Goal: Task Accomplishment & Management: Manage account settings

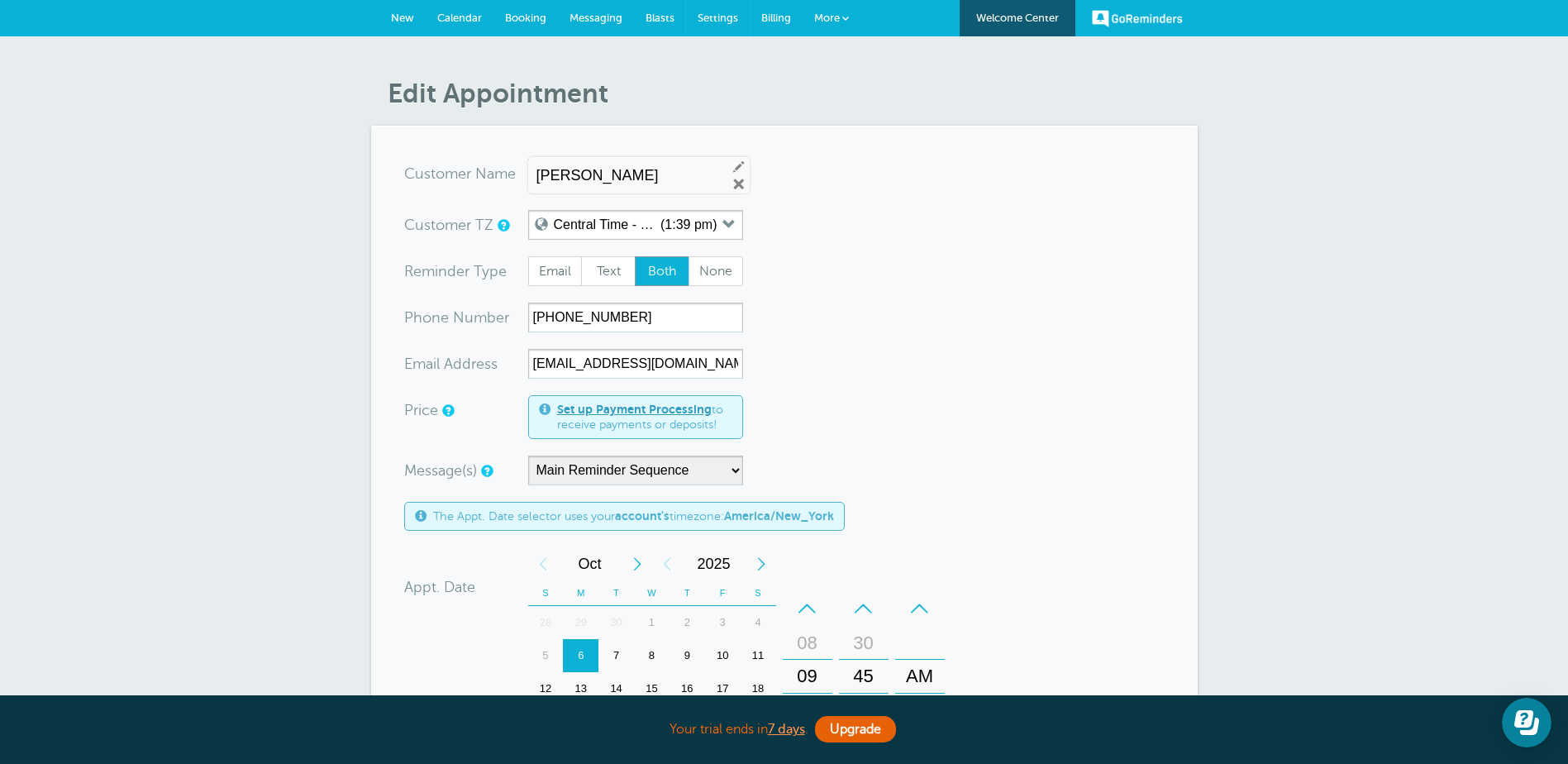
drag, startPoint x: 722, startPoint y: 12, endPoint x: 865, endPoint y: 65, distance: 152.5
click at [722, 12] on span "Settings" at bounding box center [717, 17] width 41 height 12
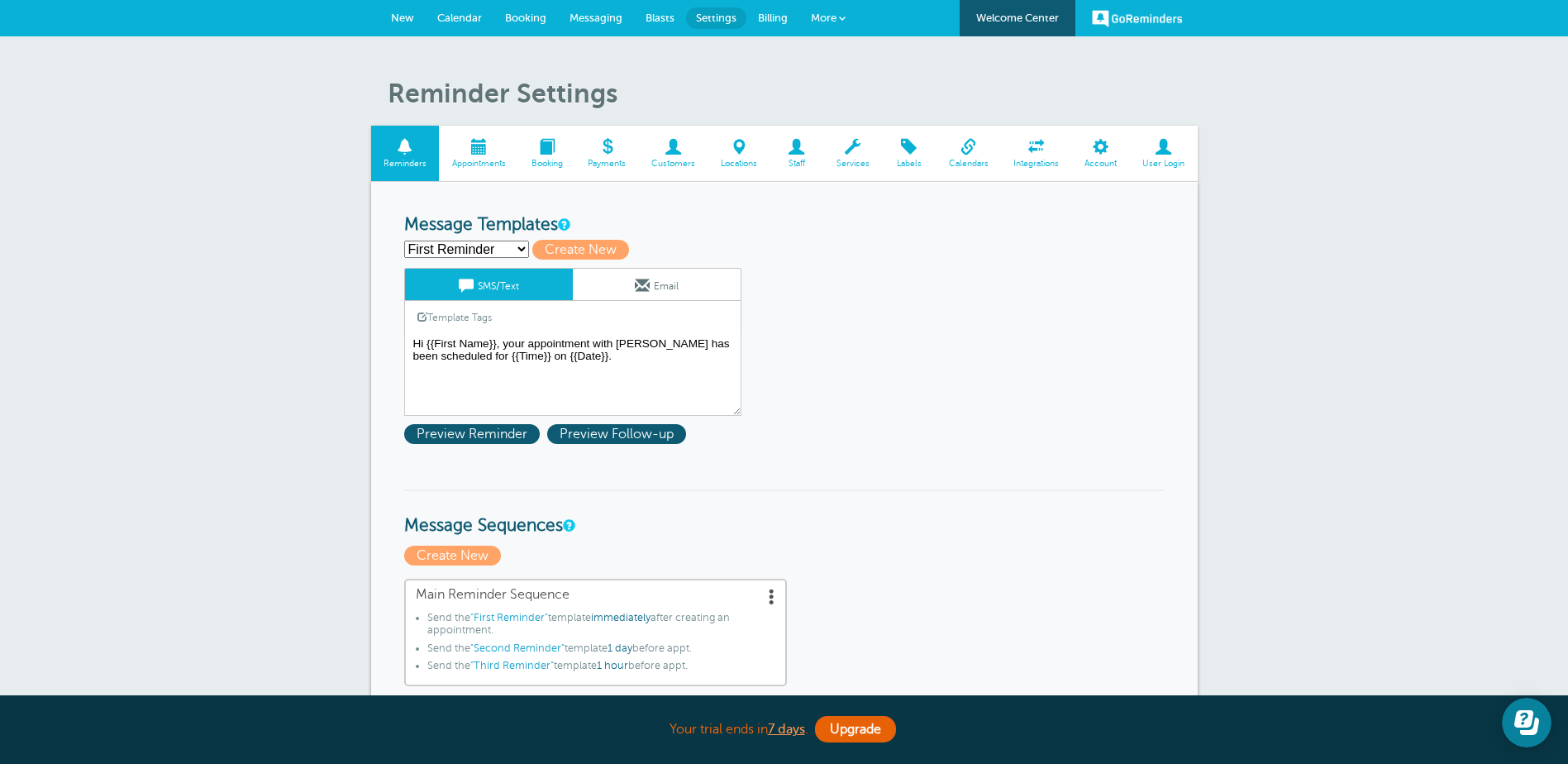
click at [856, 147] on span at bounding box center [852, 146] width 59 height 16
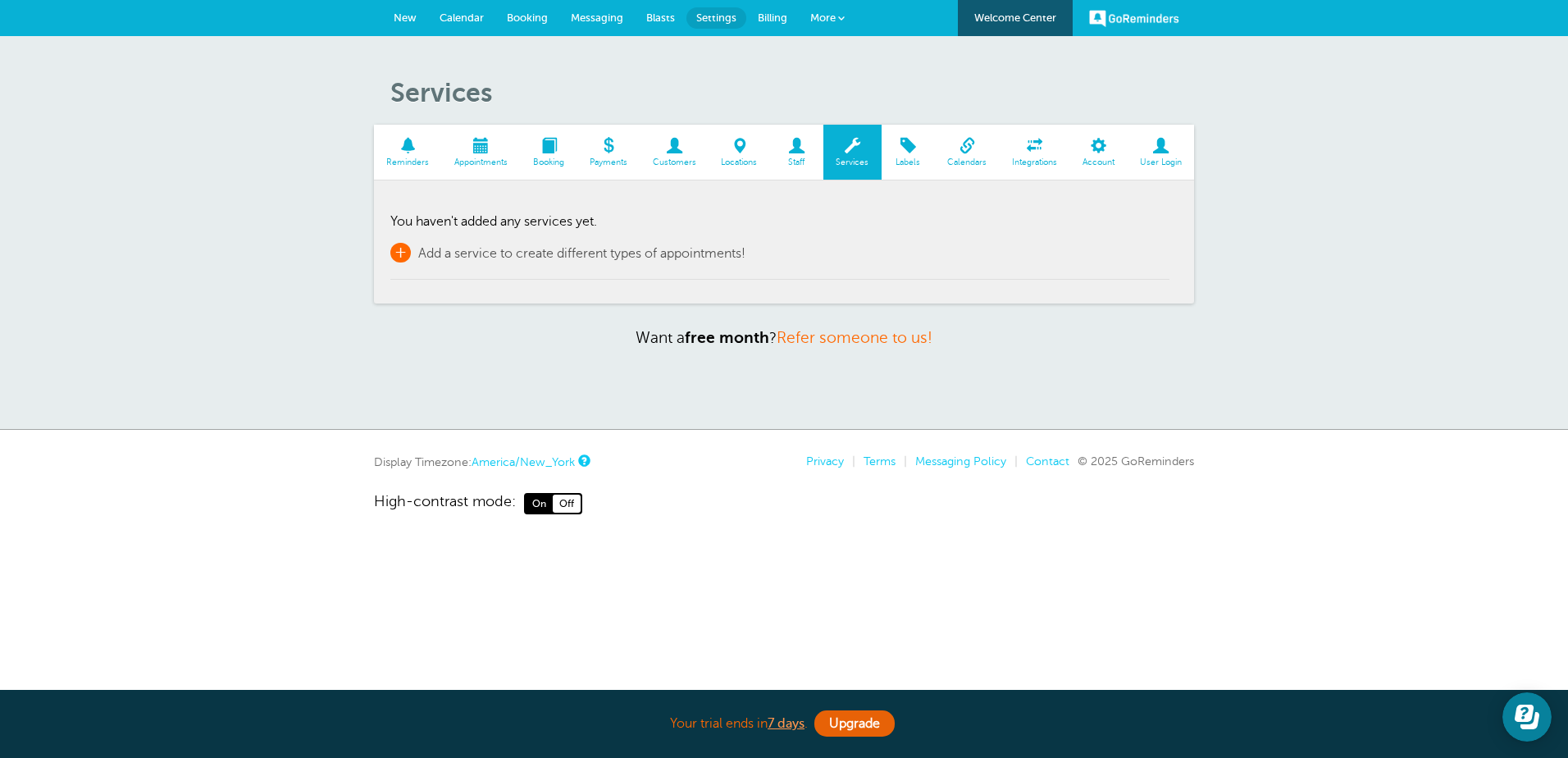
click at [406, 254] on span "+" at bounding box center [401, 252] width 21 height 20
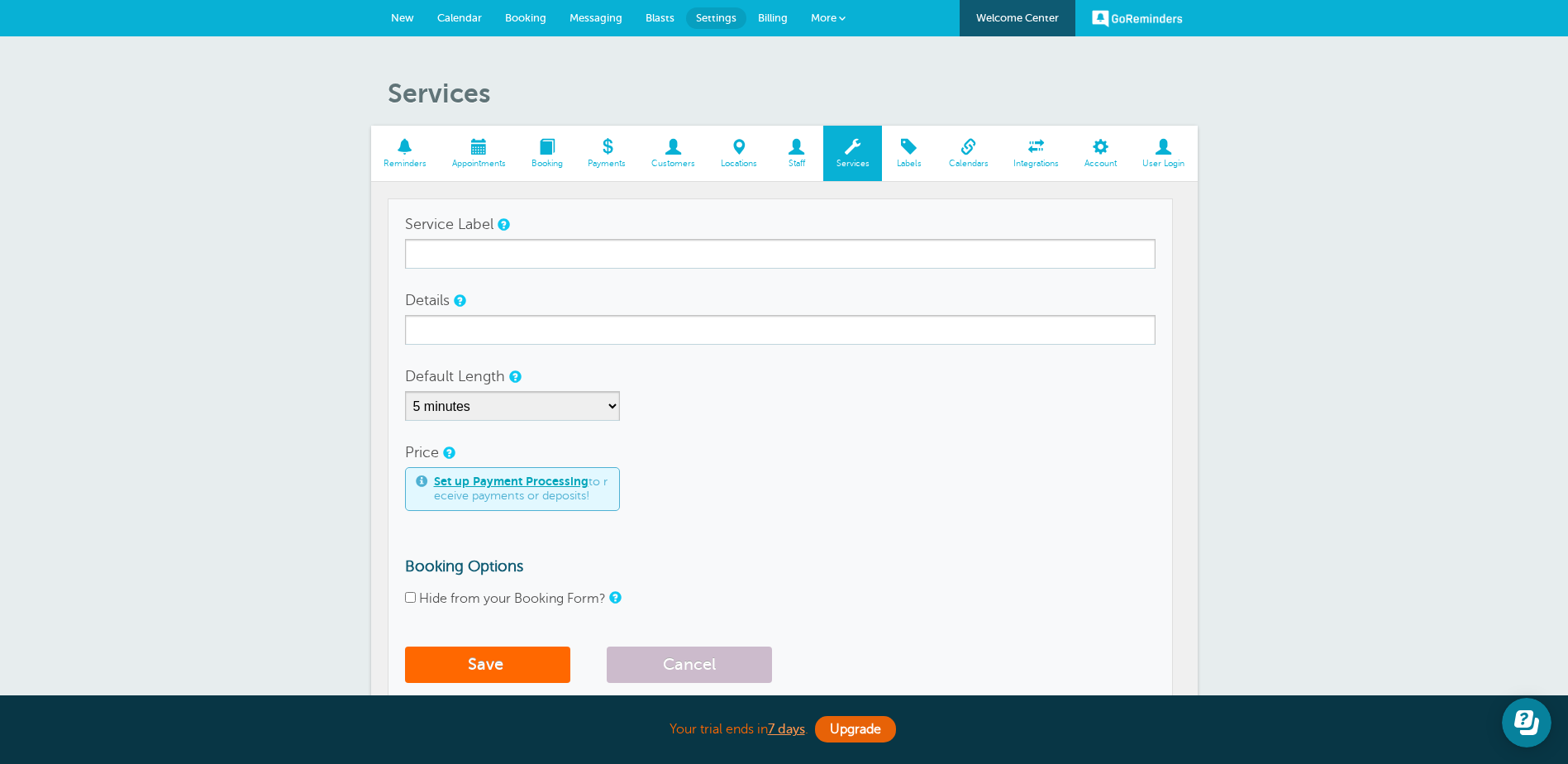
click at [815, 271] on form "Service Label Details Default Length 5 minutes 10 minutes 15 minutes 20 minutes…" at bounding box center [780, 450] width 750 height 482
click at [961, 143] on span at bounding box center [968, 146] width 65 height 16
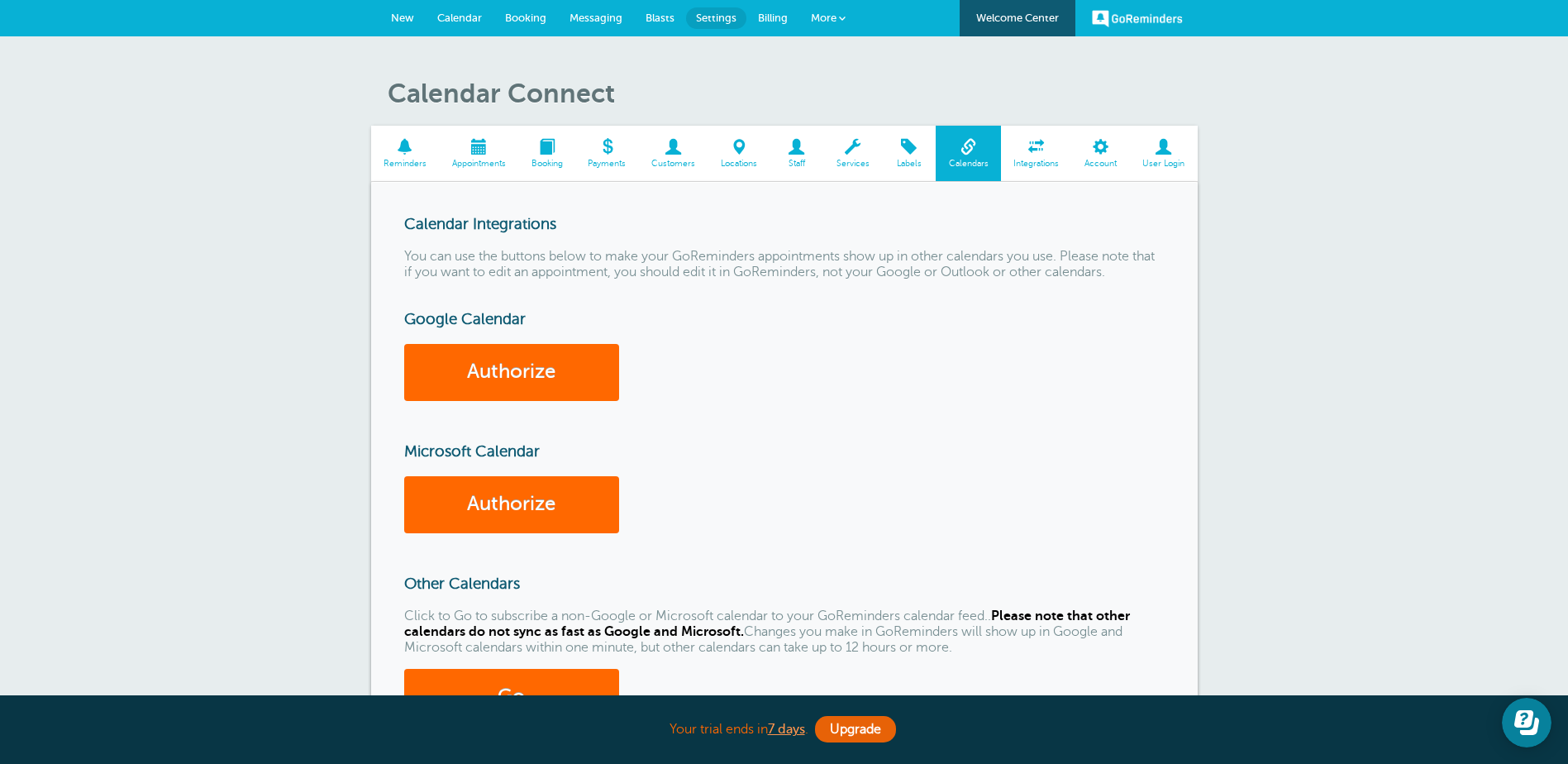
click at [1035, 146] on span at bounding box center [1036, 146] width 71 height 16
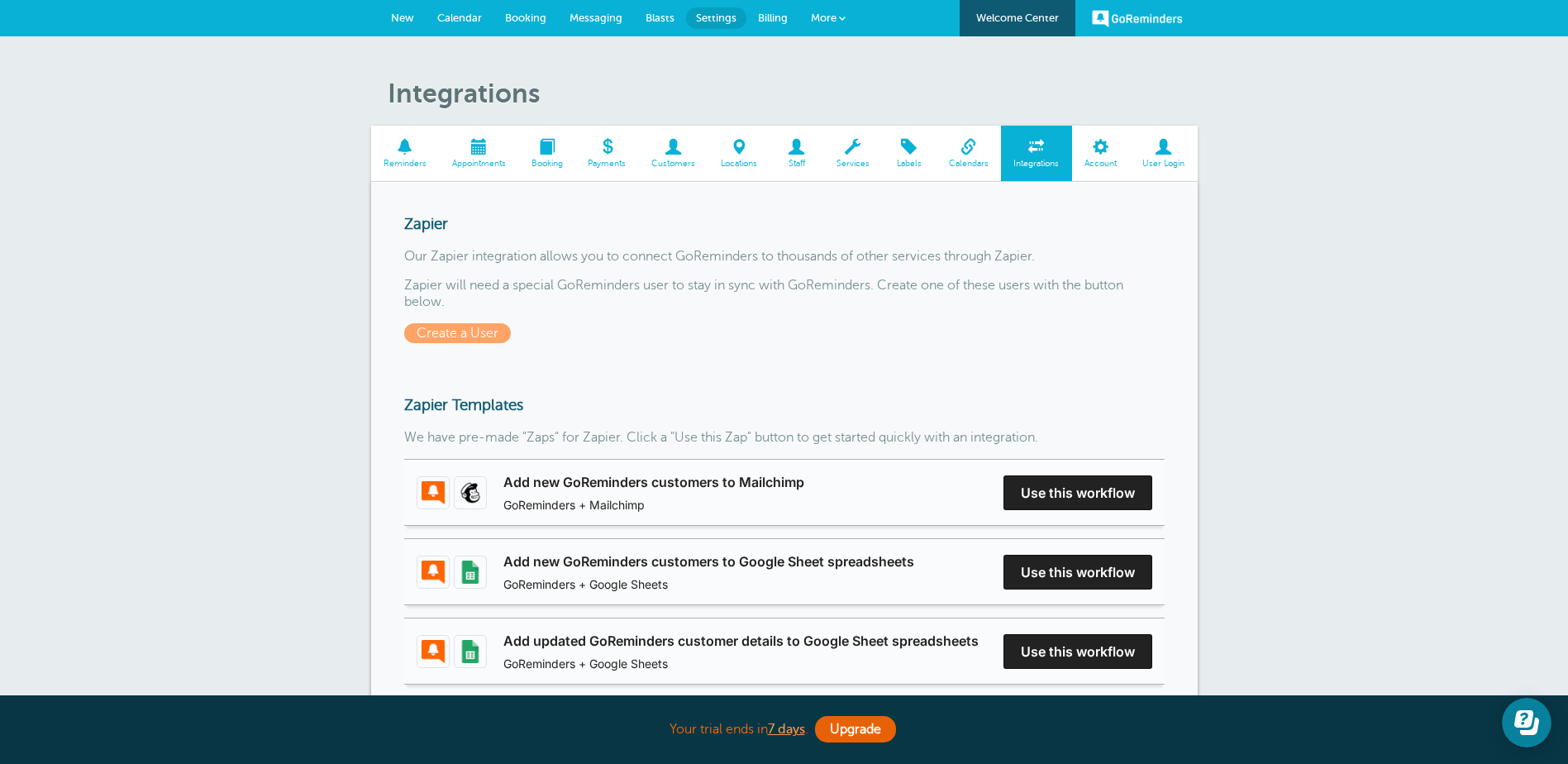
click at [1104, 155] on span at bounding box center [1101, 146] width 58 height 16
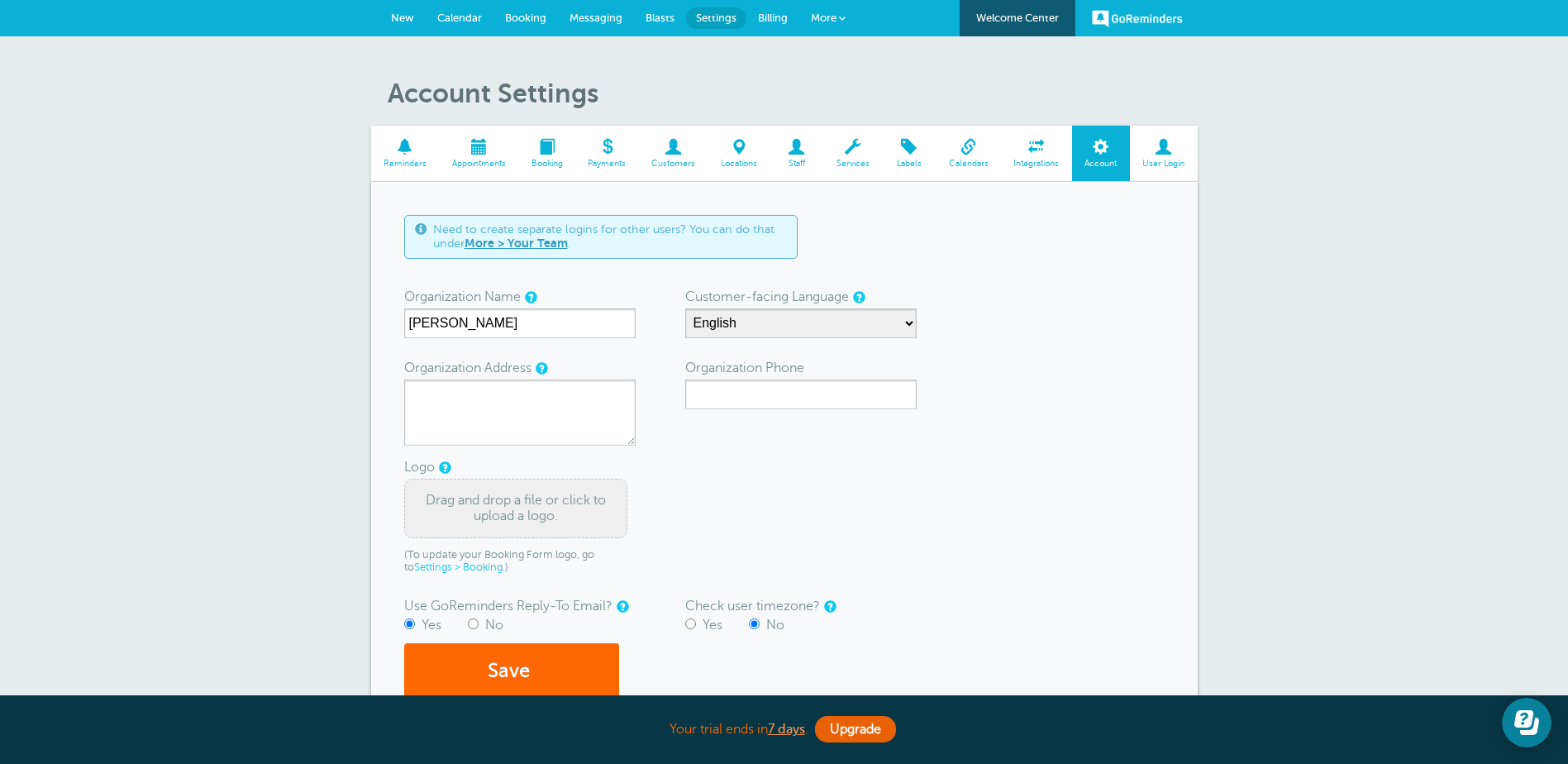
click at [401, 152] on span at bounding box center [405, 146] width 69 height 16
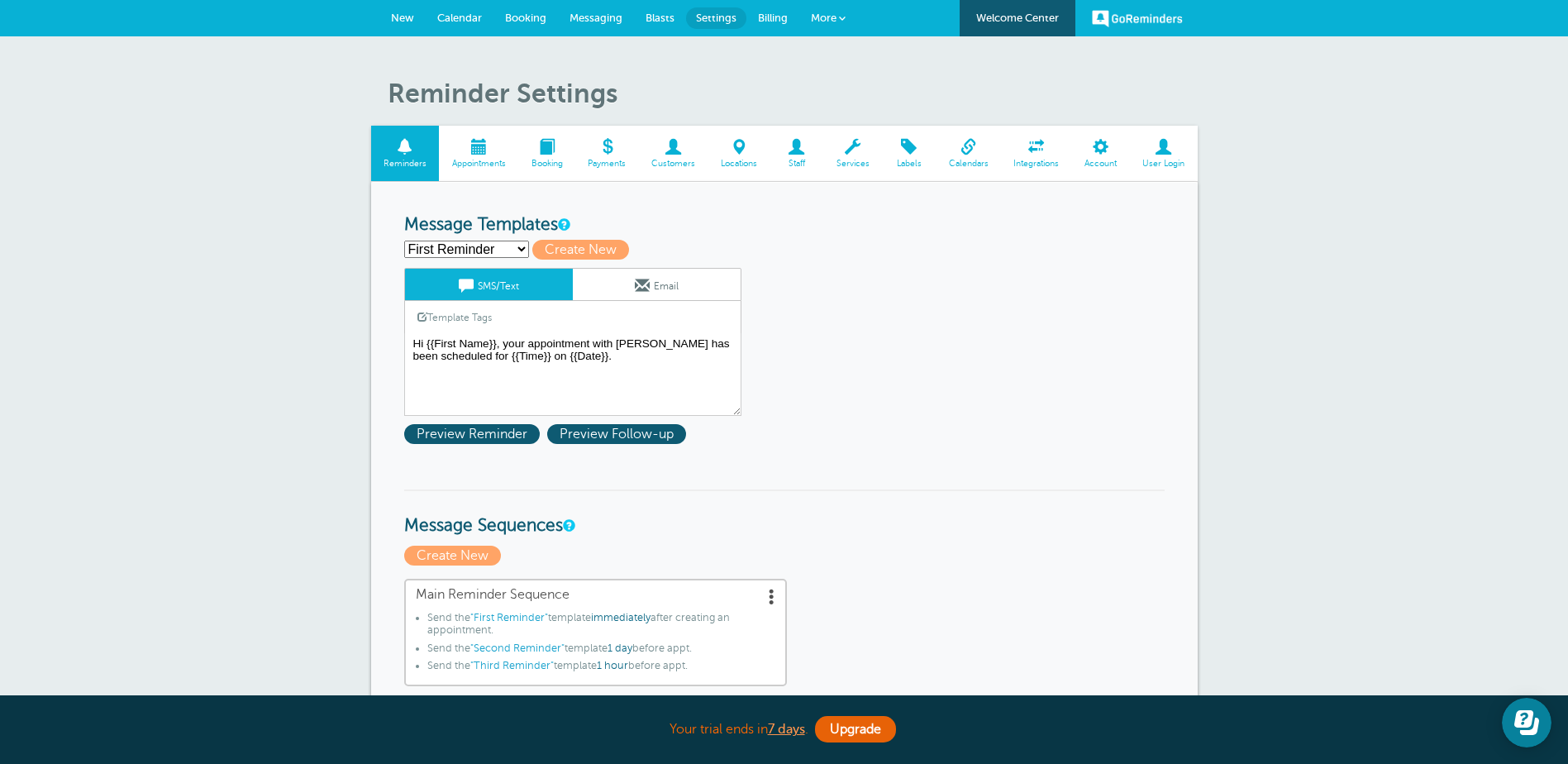
click at [469, 144] on span at bounding box center [479, 146] width 79 height 16
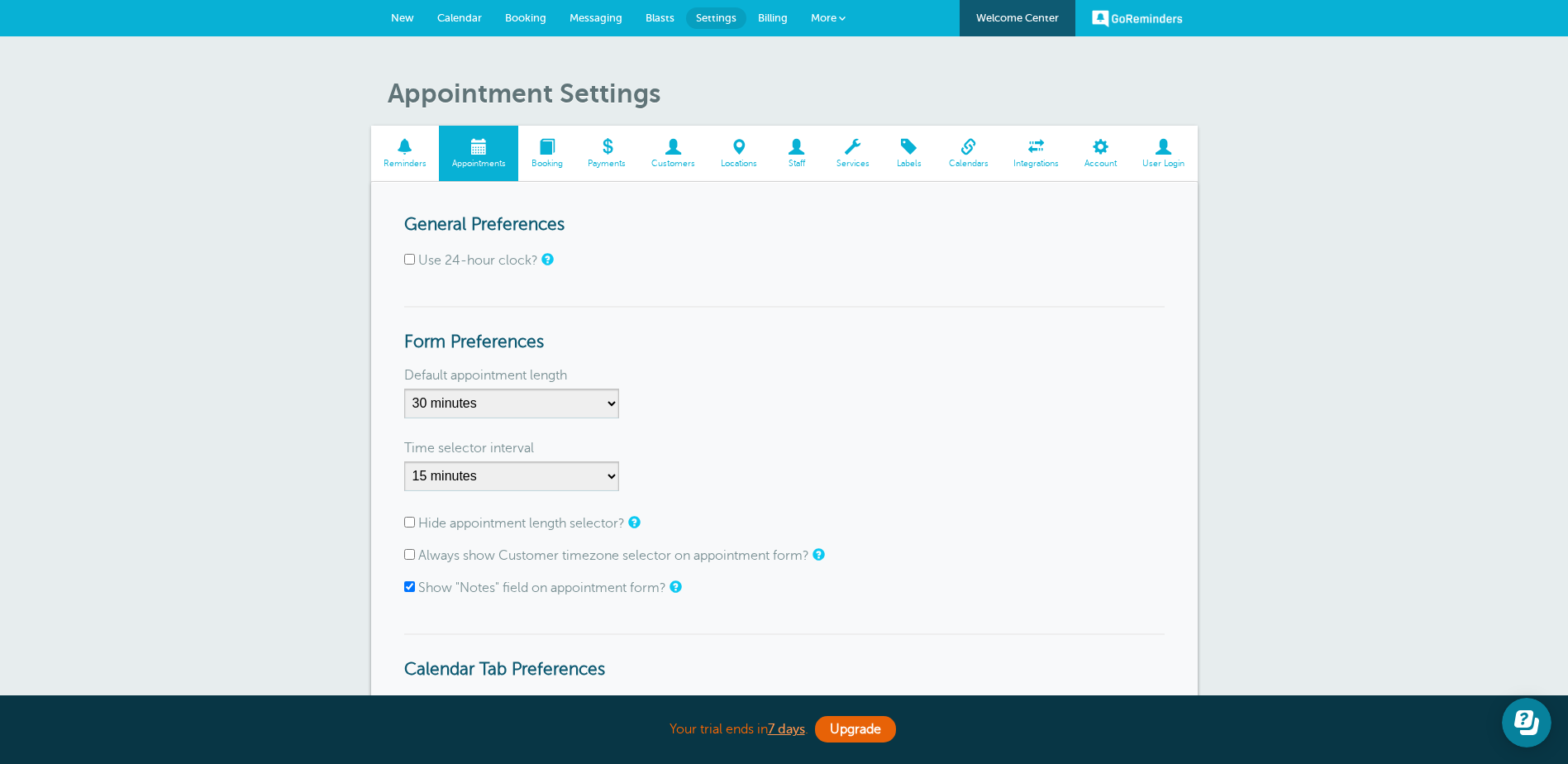
click at [549, 149] on span at bounding box center [547, 146] width 57 height 16
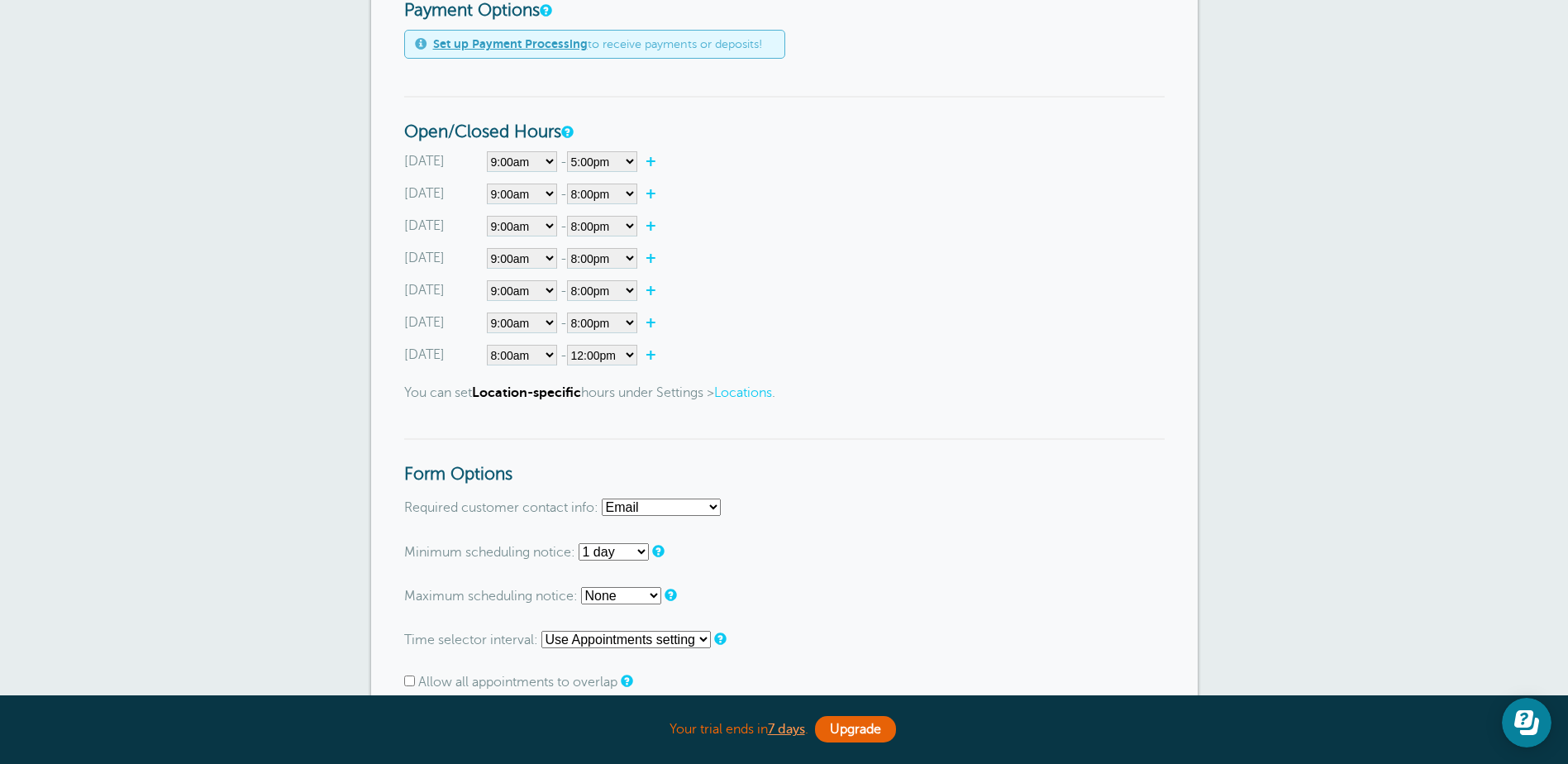
scroll to position [579, 0]
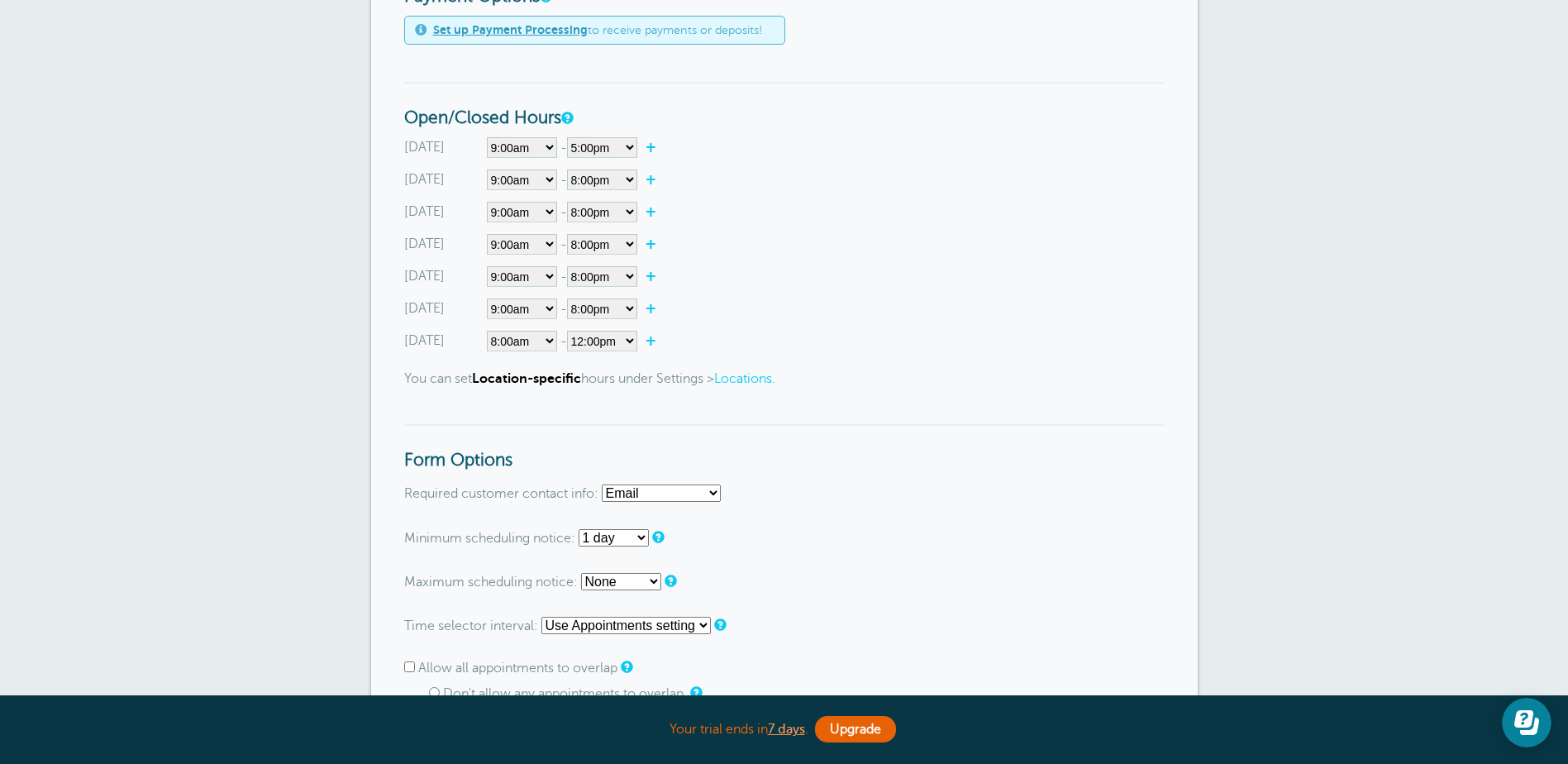
click at [657, 305] on link "+" at bounding box center [655, 309] width 36 height 17
select select"] "20.25"
select select"] "20.5"
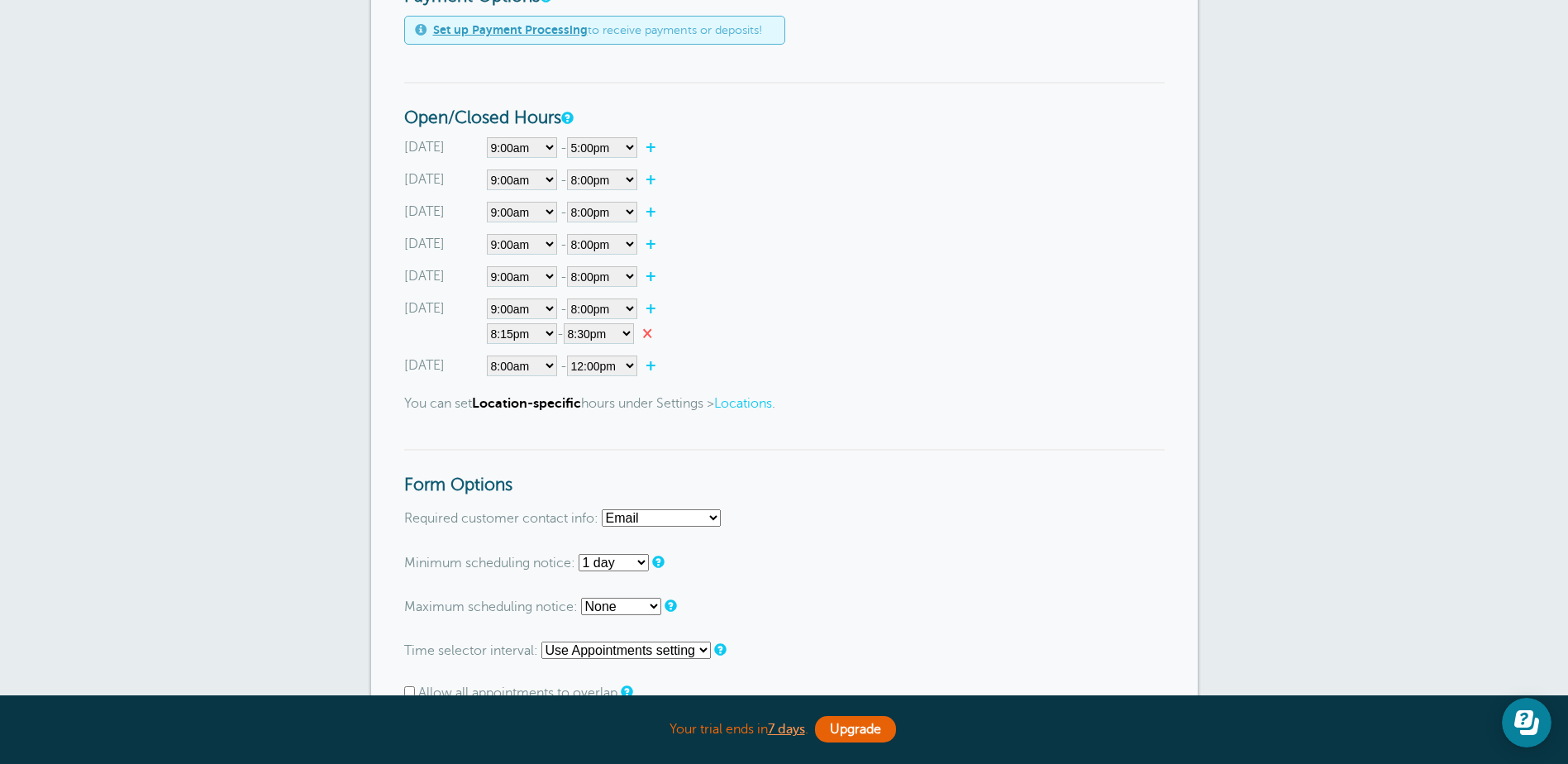
click at [654, 331] on link "×" at bounding box center [651, 333] width 35 height 17
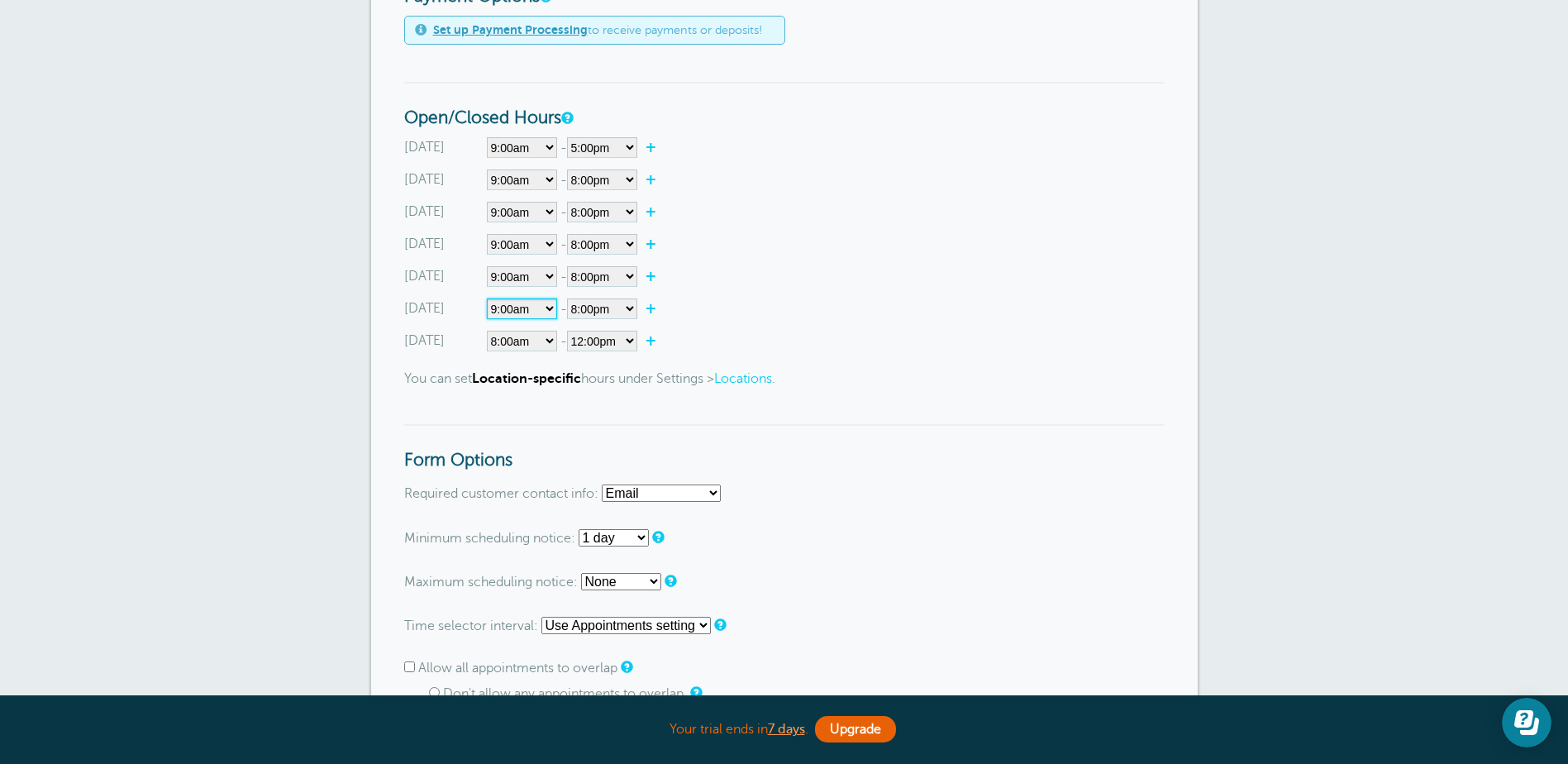
click at [550, 304] on select"] "Closed 12:00am 12:15am 12:30am 12:45am 1:00am 1:15am 1:30am 1:45am 2:00am 2:15a…" at bounding box center [522, 309] width 70 height 21
select select"]
click at [487, 298] on select"] "Closed 12:00am 12:15am 12:30am 12:45am 1:00am 1:15am 1:30am 1:45am 2:00am 2:15a…" at bounding box center [522, 309] width 70 height 21
click at [538, 340] on select"] "Closed 12:00am 12:15am 12:30am 12:45am 1:00am 1:15am 1:30am 1:45am 2:00am 2:15a…" at bounding box center [522, 341] width 70 height 21
select select"]
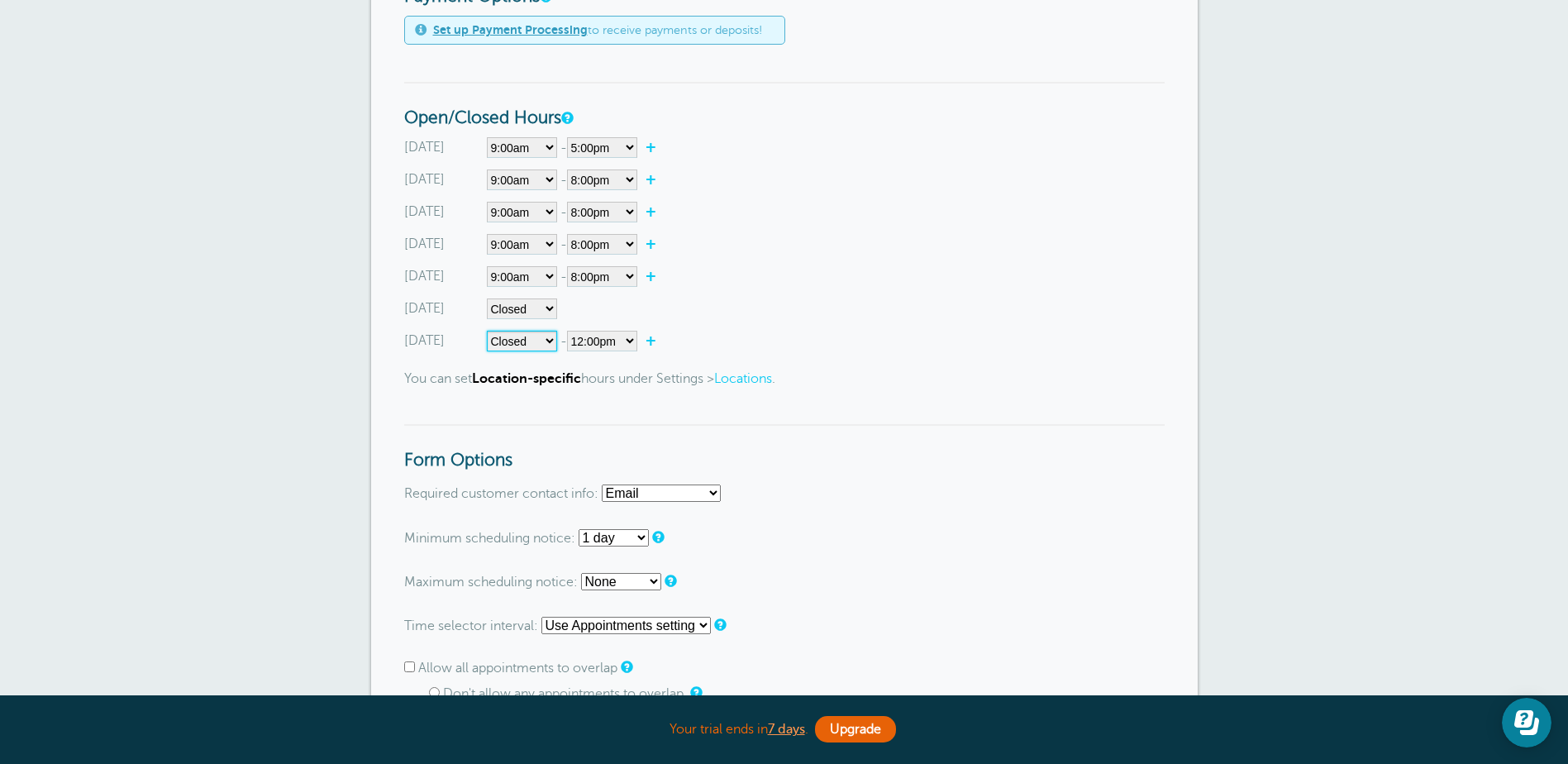
click at [487, 331] on select"] "Closed 12:00am 12:15am 12:30am 12:45am 1:00am 1:15am 1:30am 1:45am 2:00am 2:15a…" at bounding box center [522, 341] width 70 height 21
click at [1163, 297] on div "Booking Enabled Promote Your Booking Form Go To Form Copy Link Booking Style In…" at bounding box center [784, 663] width 827 height 2120
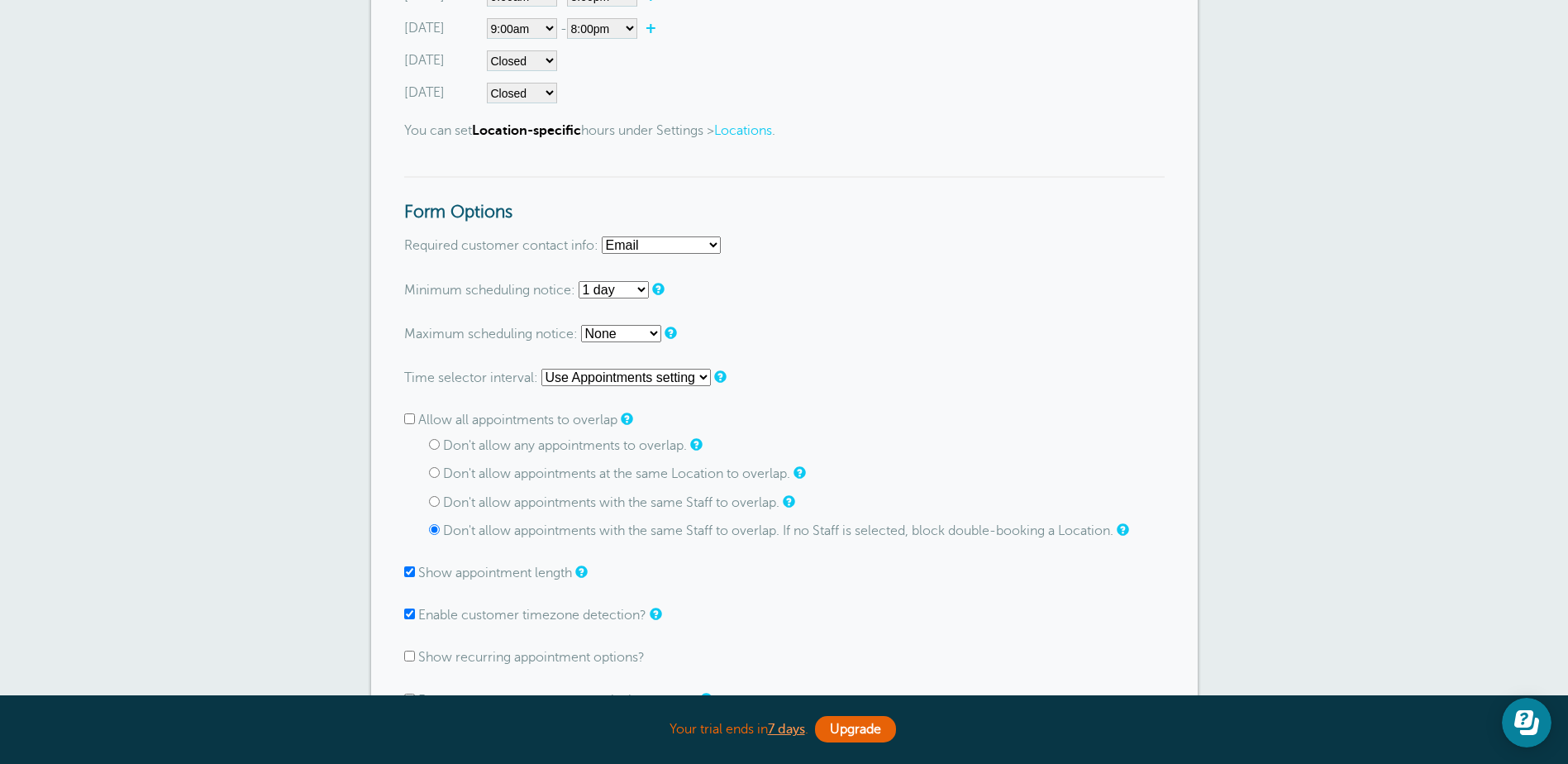
scroll to position [909, 0]
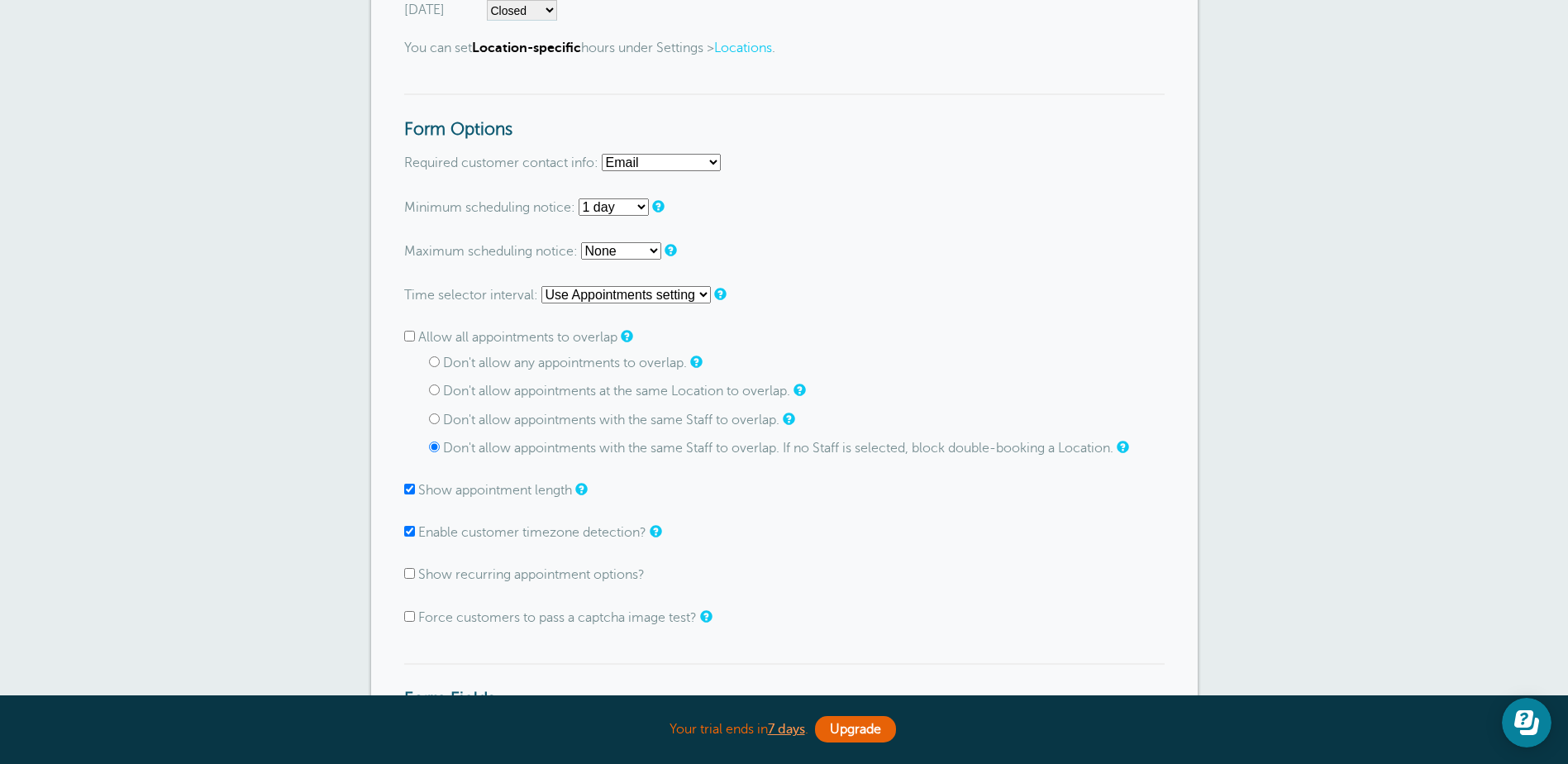
click at [712, 163] on select "Email Phone Email or Phone Email and Phone" at bounding box center [661, 162] width 119 height 17
click at [714, 160] on select "Email Phone Email or Phone Email and Phone" at bounding box center [661, 162] width 119 height 17
click at [967, 241] on form "Go To Form Copy Link Booking Style Instant book Appointment request Instant-boo…" at bounding box center [784, 366] width 761 height 1987
click at [621, 297] on select "Use Appointments setting 1 minute 5 minutes 10 minutes 15 minutes 20 minutes 30…" at bounding box center [627, 295] width 170 height 17
click at [621, 296] on select "Use Appointments setting 1 minute 5 minutes 10 minutes 15 minutes 20 minutes 30…" at bounding box center [627, 295] width 170 height 17
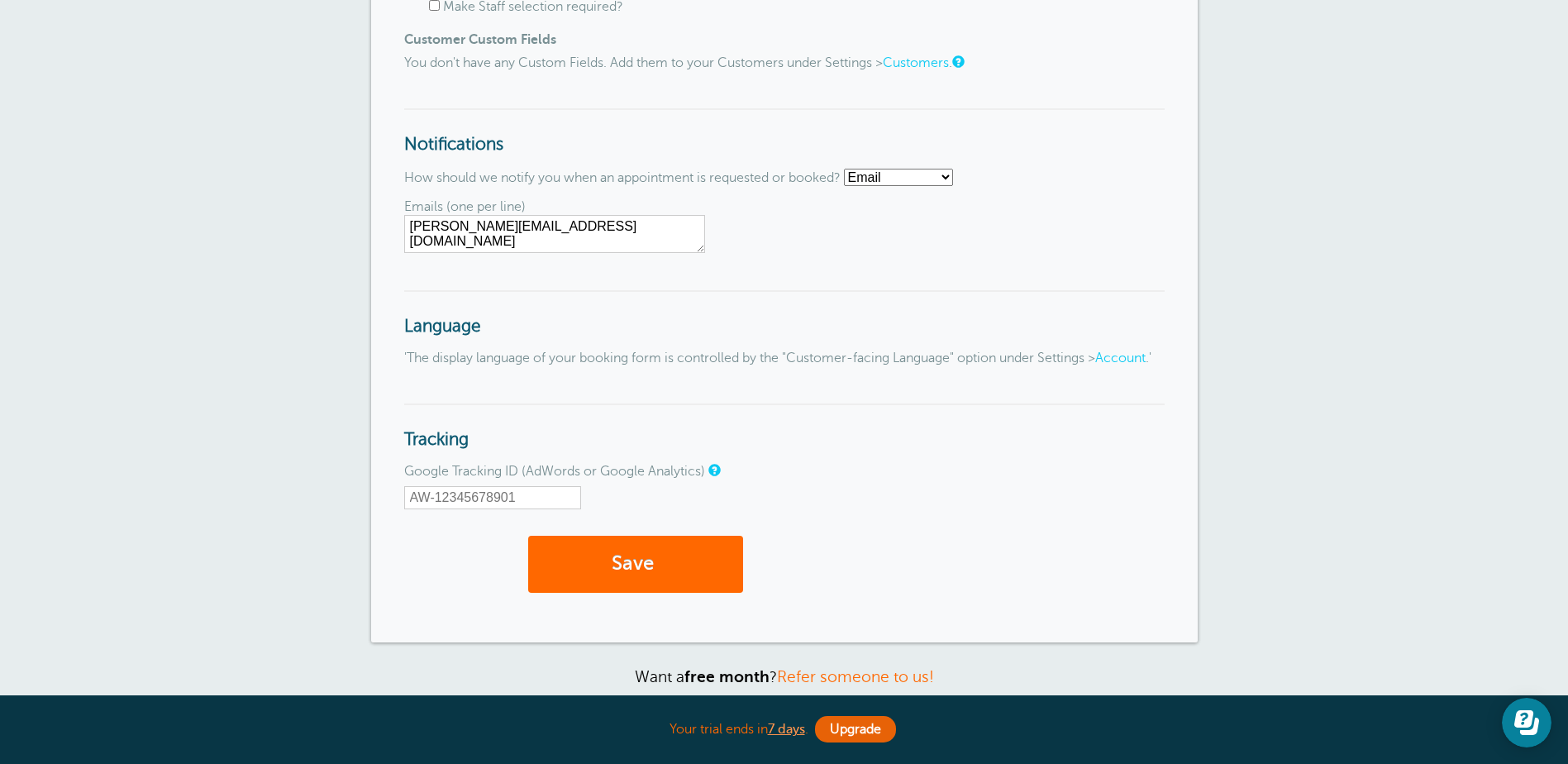
scroll to position [1865, 0]
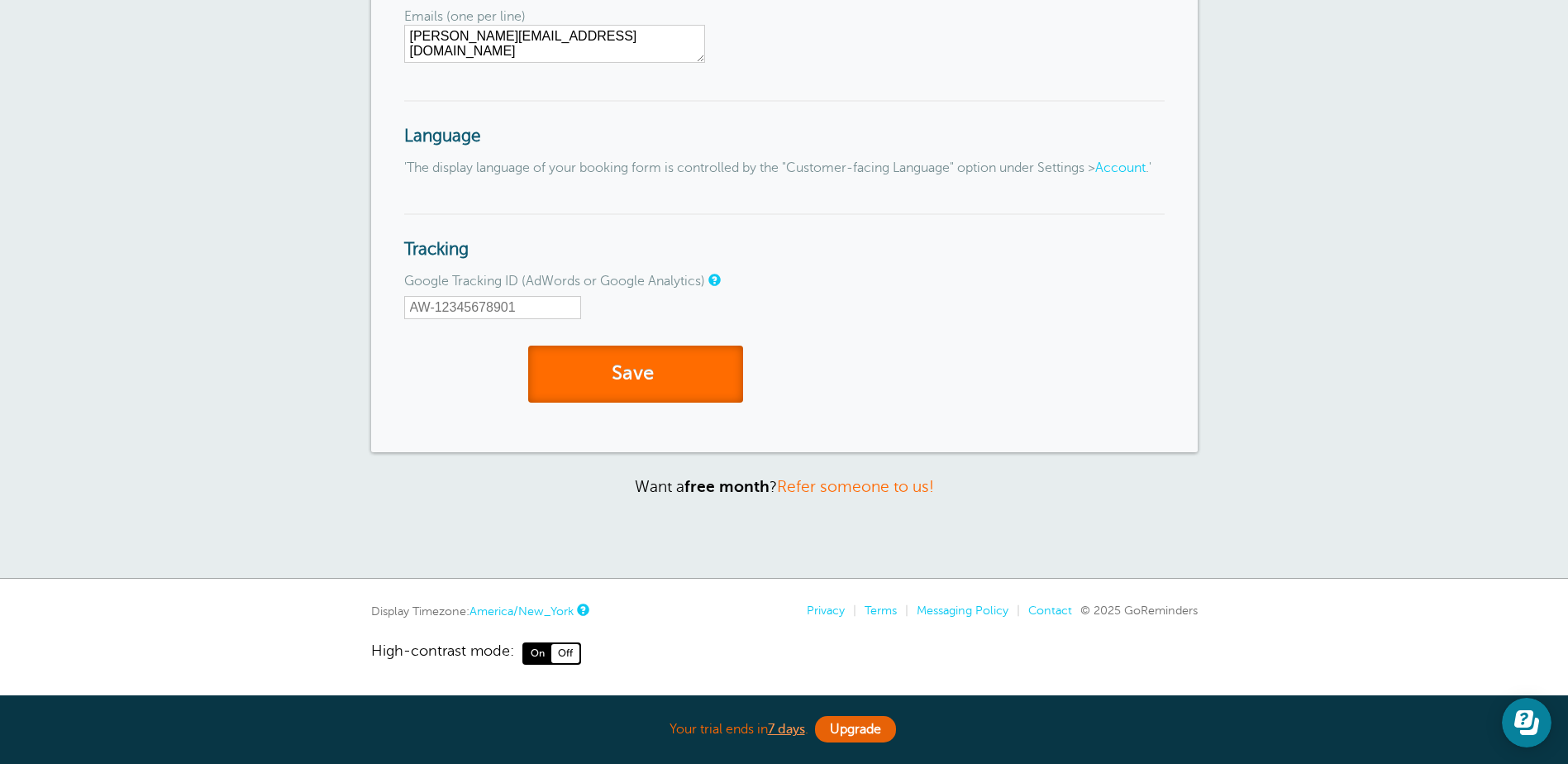
click at [628, 370] on button "Save" at bounding box center [636, 374] width 215 height 57
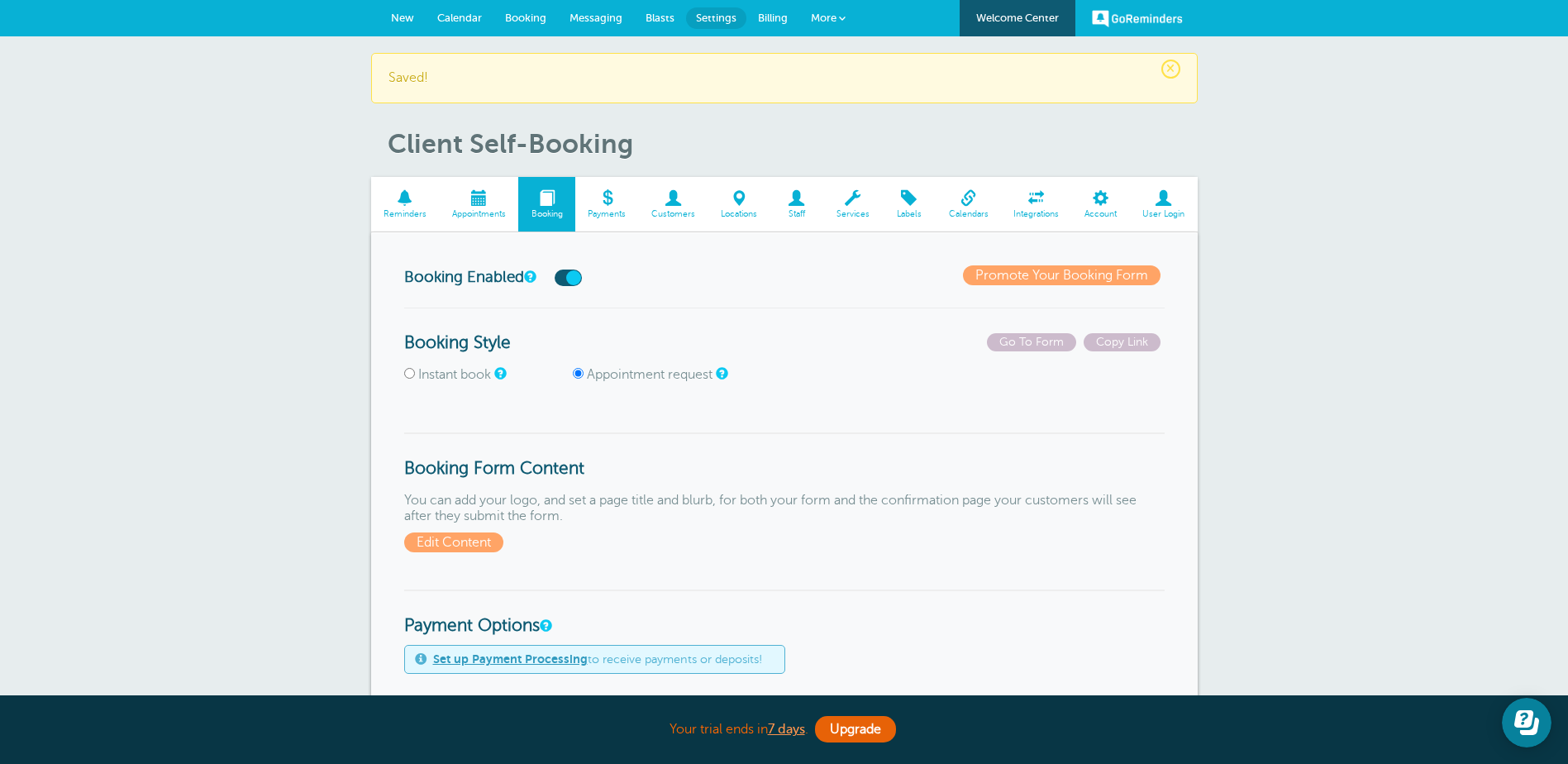
click at [468, 204] on span at bounding box center [479, 197] width 79 height 16
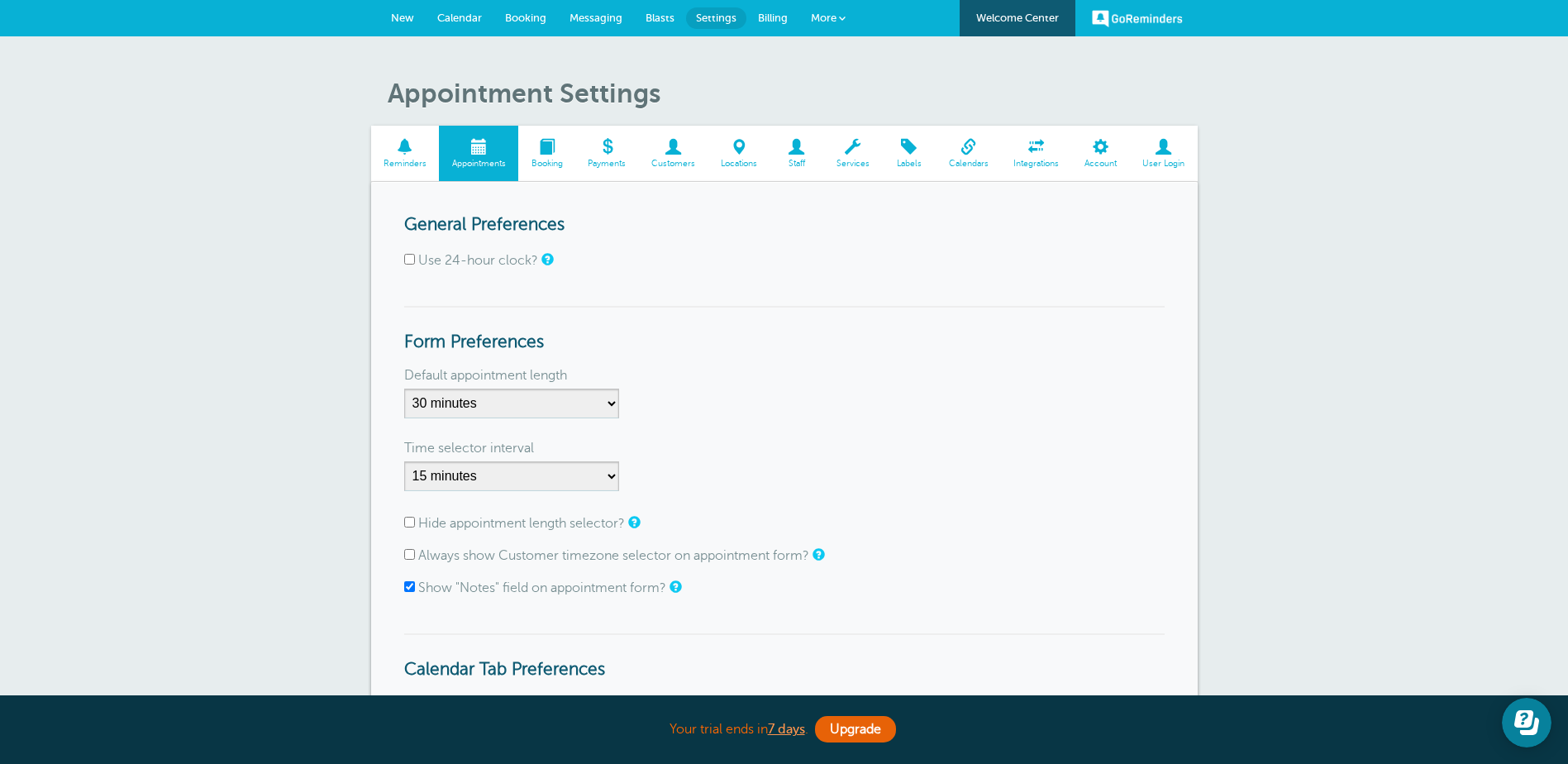
click at [417, 151] on span at bounding box center [405, 146] width 69 height 16
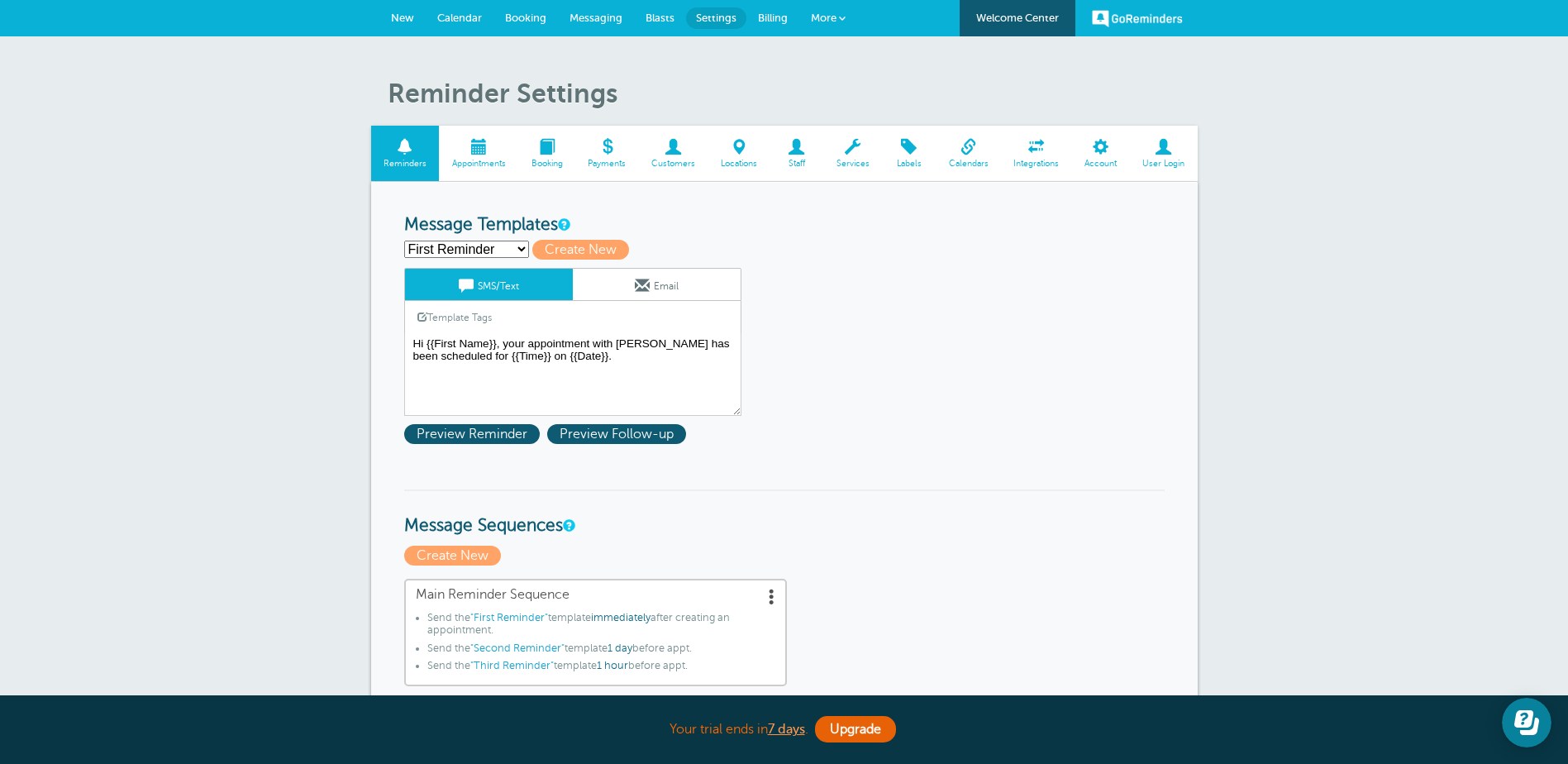
click at [661, 18] on span "Blasts" at bounding box center [660, 17] width 29 height 12
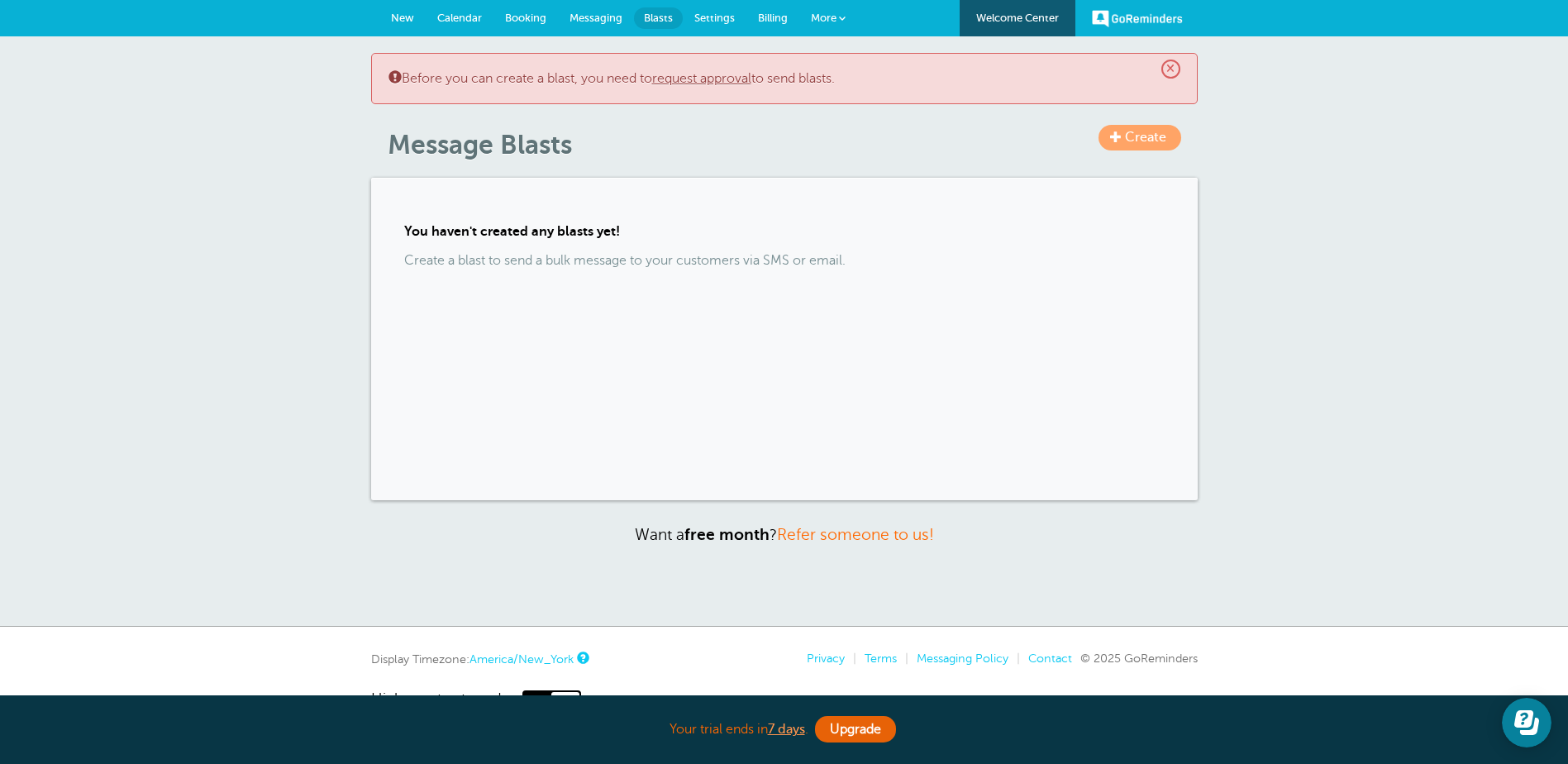
click at [714, 77] on link "request approval" at bounding box center [701, 78] width 99 height 15
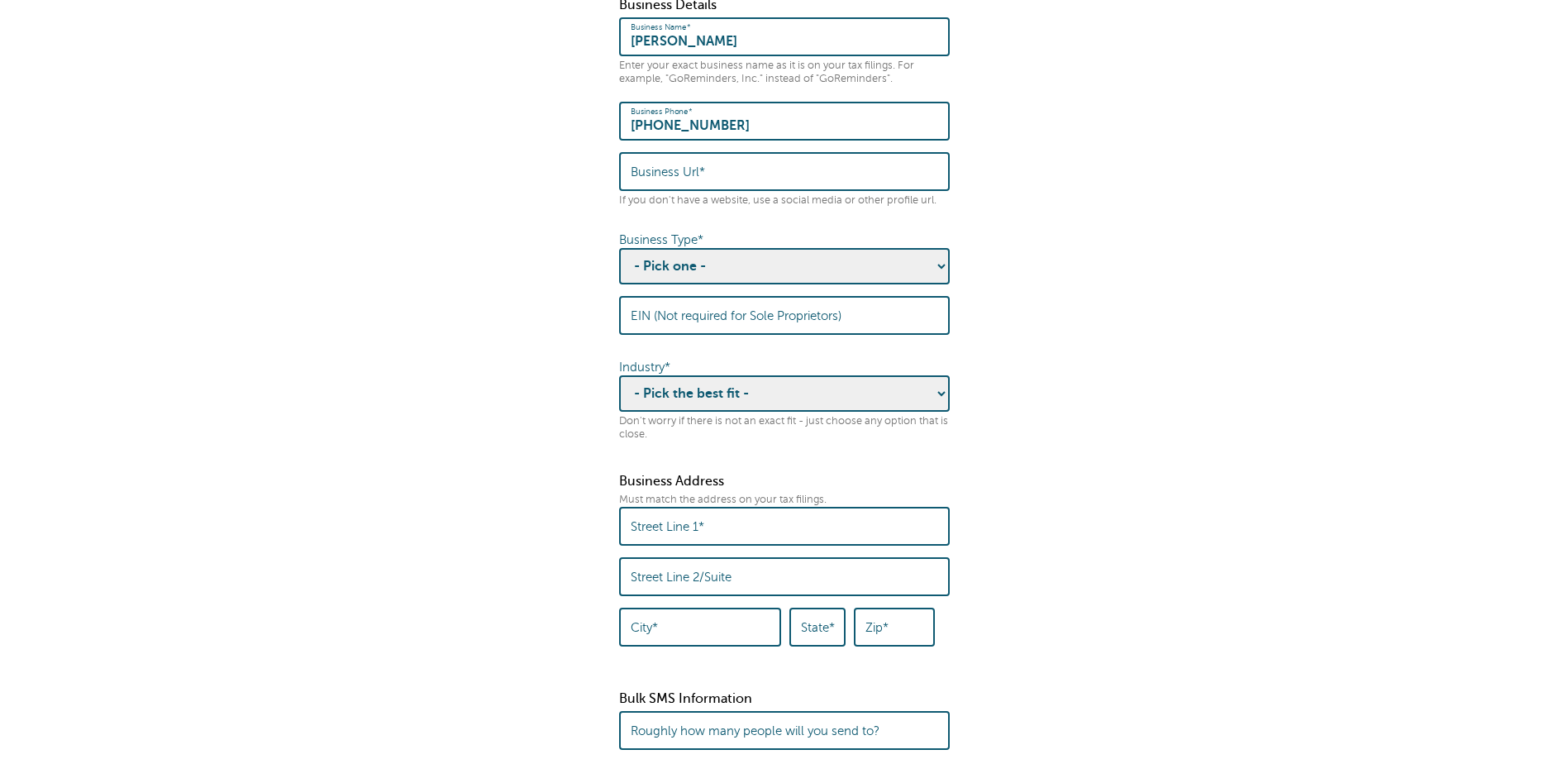
scroll to position [331, 0]
click at [921, 274] on select "- Pick one - Sole Proprietorship Partnership Limited Liability Corporation Co-o…" at bounding box center [784, 265] width 330 height 37
click at [1081, 335] on fieldset "Before you can send a Message Blast to multiple contacts, we need to collect th…" at bounding box center [784, 654] width 1535 height 1698
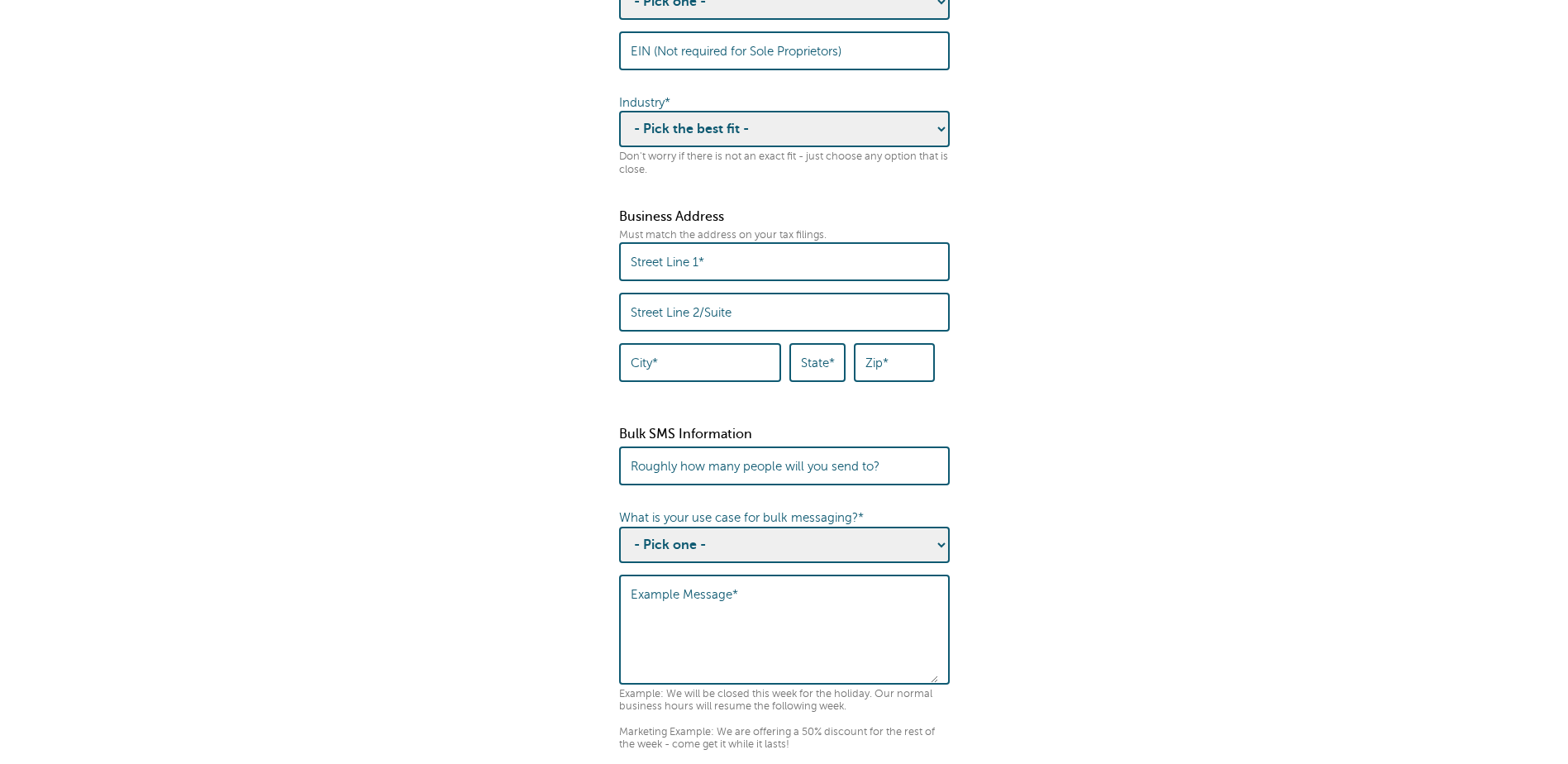
scroll to position [744, 0]
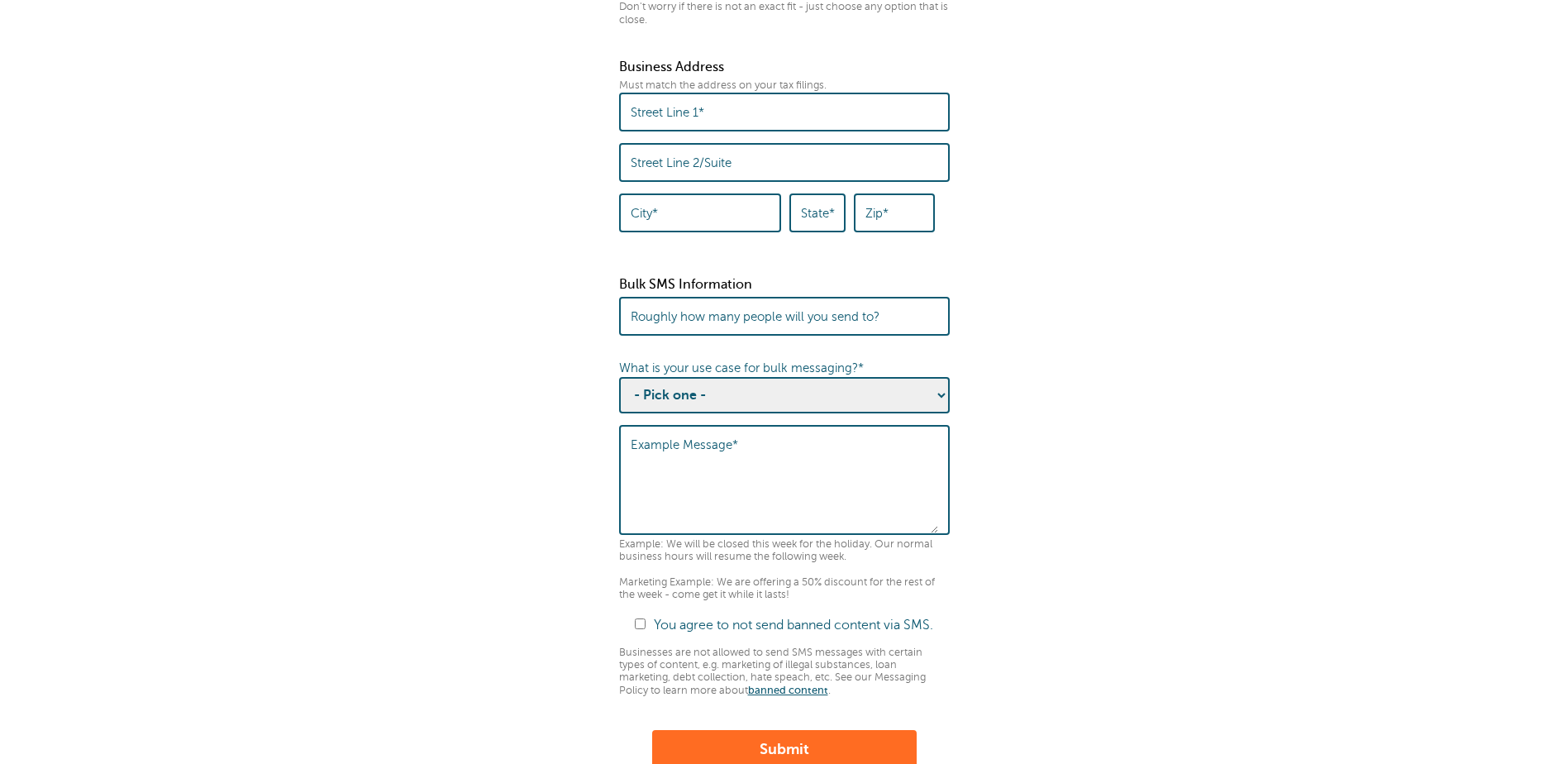
click at [907, 411] on select "- Pick one - Sending notifications of business updates Sending marketing offers…" at bounding box center [784, 395] width 330 height 37
click at [1086, 417] on fieldset "Before you can send a Message Blast to multiple contacts, we need to collect th…" at bounding box center [784, 241] width 1535 height 1698
click at [1047, 459] on fieldset "Before you can send a Message Blast to multiple contacts, we need to collect th…" at bounding box center [784, 241] width 1535 height 1698
click at [937, 409] on select "- Pick one - Sending notifications of business updates Sending marketing offers…" at bounding box center [784, 395] width 330 height 37
click at [1052, 520] on fieldset "Before you can send a Message Blast to multiple contacts, we need to collect th…" at bounding box center [784, 241] width 1535 height 1698
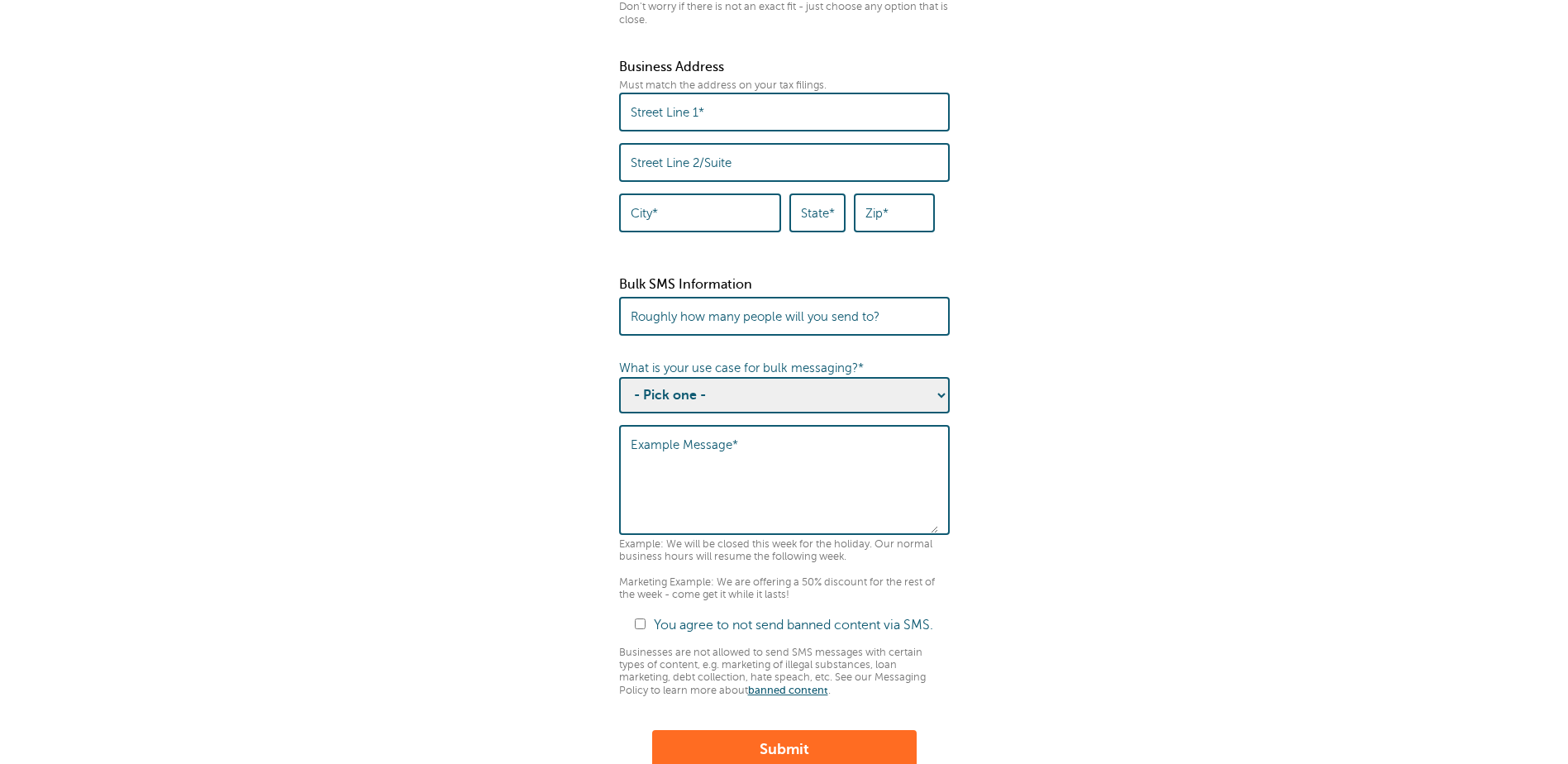
click at [790, 475] on textarea "Example Message*" at bounding box center [784, 482] width 308 height 103
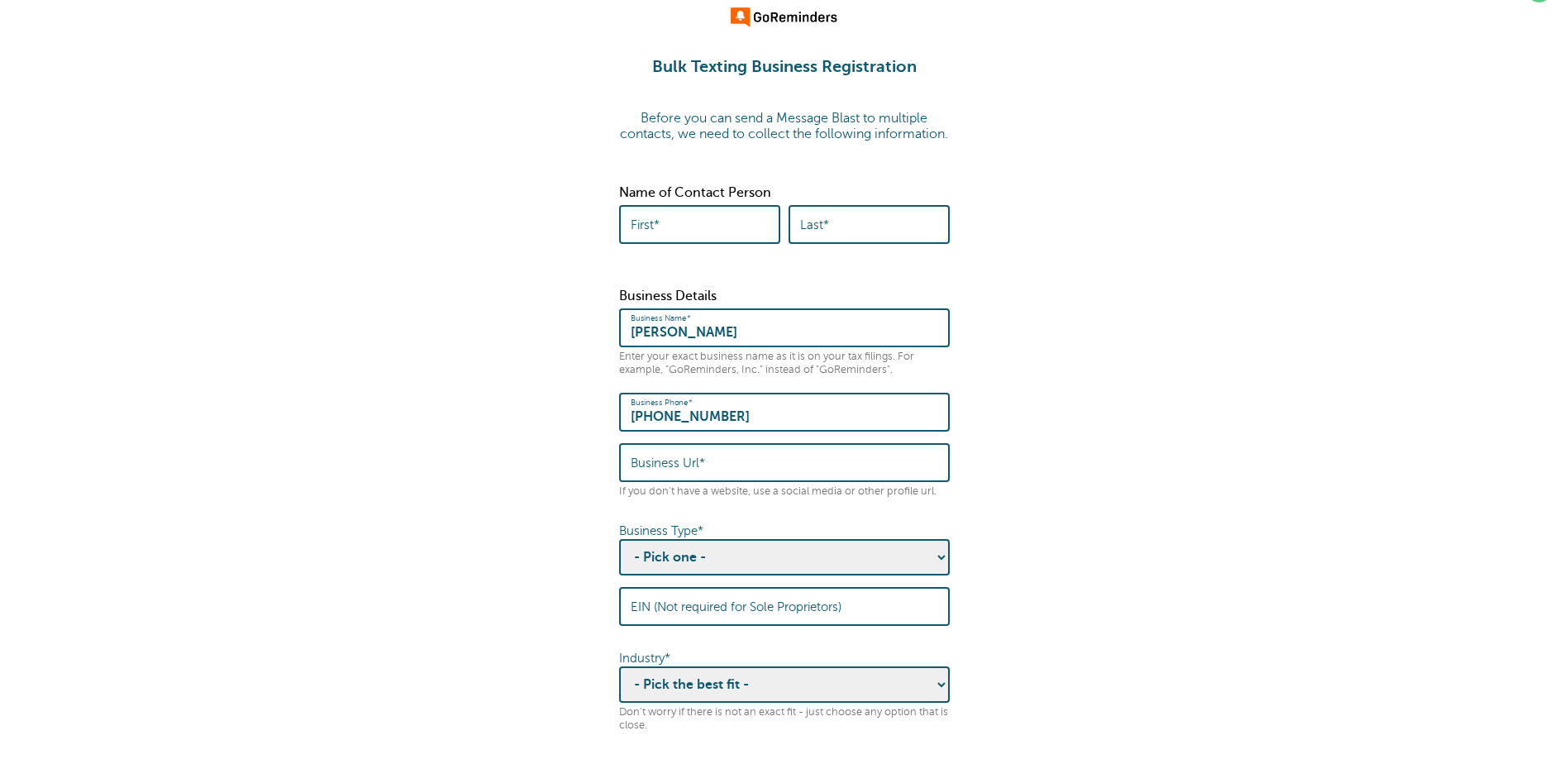
scroll to position [0, 0]
